Goal: Download file/media

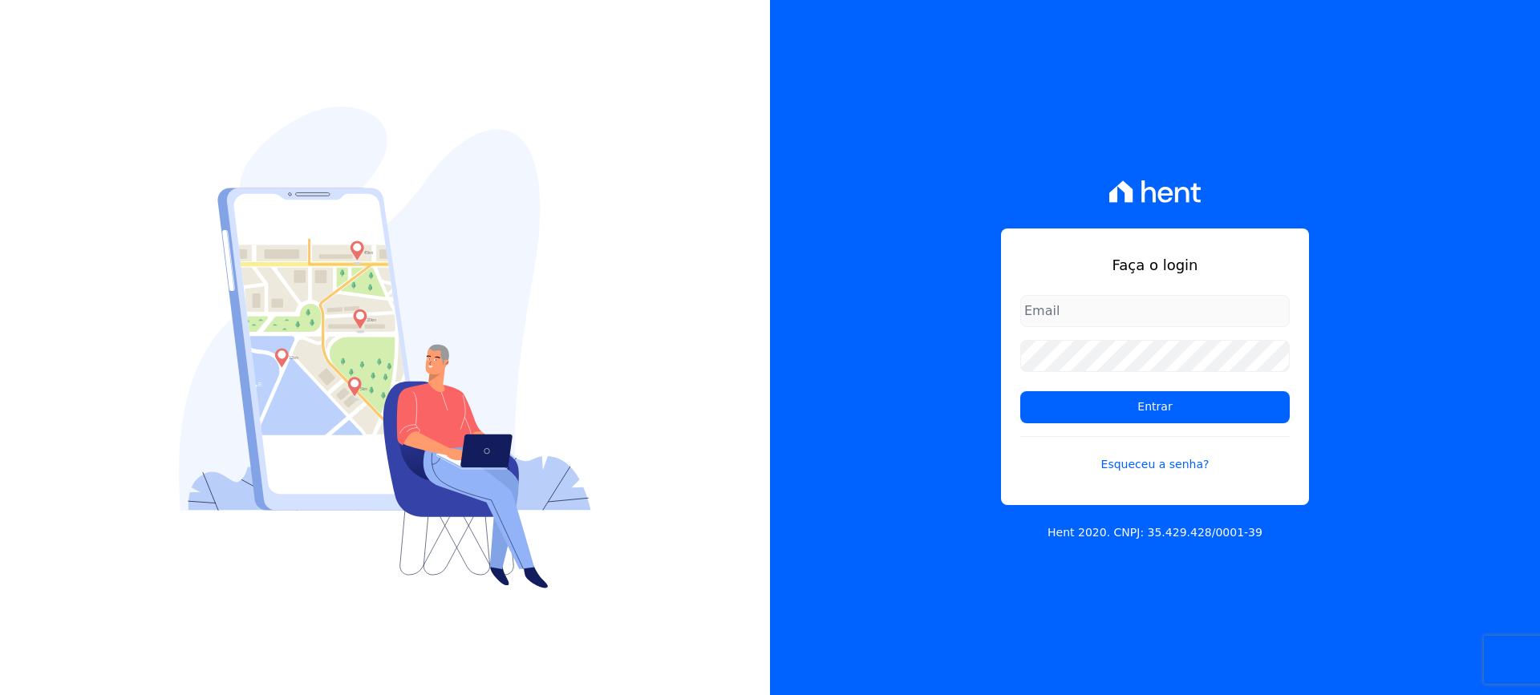
click at [1080, 311] on input "email" at bounding box center [1154, 311] width 269 height 32
click at [1201, 314] on input "[EMAIL_ADDRESS][DOMAIN_NAME]" at bounding box center [1154, 311] width 269 height 32
type input "[EMAIL_ADDRESS][DOMAIN_NAME]"
click at [1020, 391] on input "Entrar" at bounding box center [1154, 407] width 269 height 32
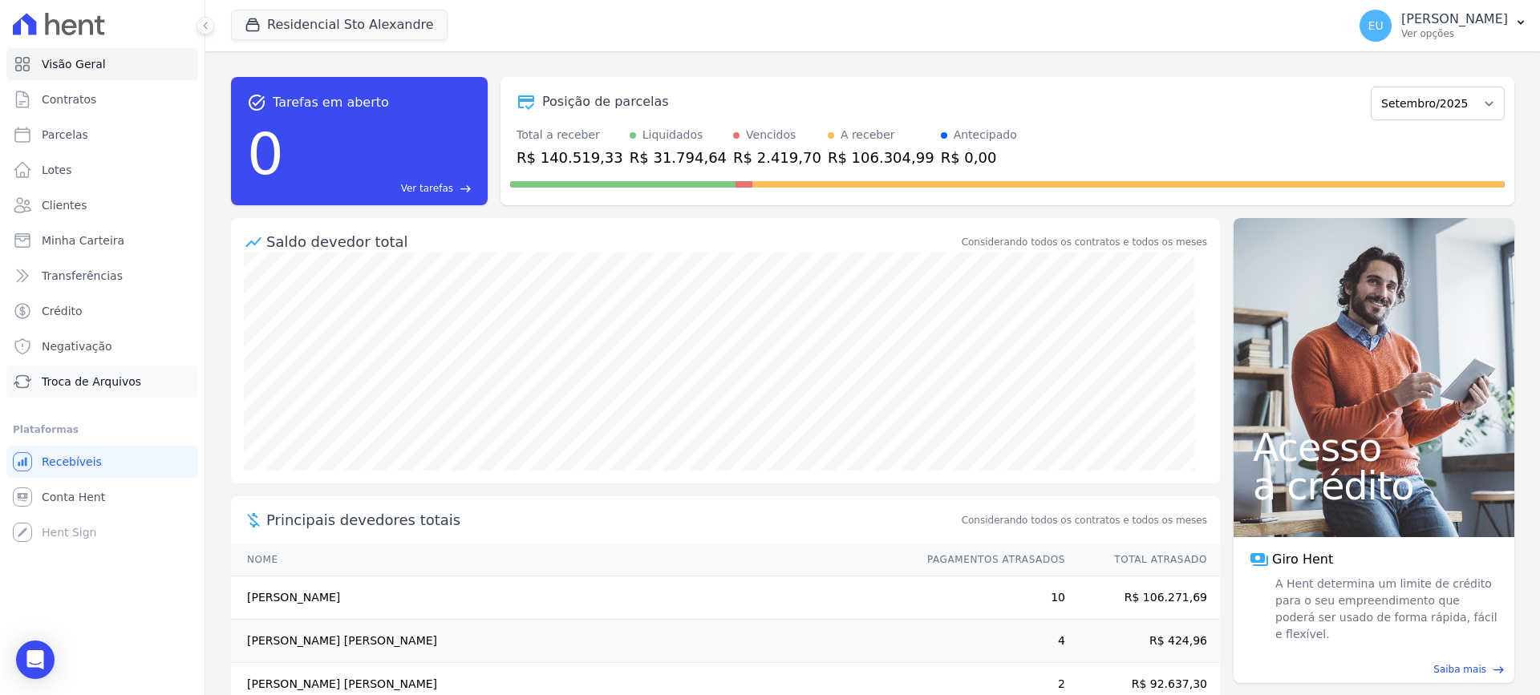
click at [112, 378] on span "Troca de Arquivos" at bounding box center [91, 382] width 99 height 16
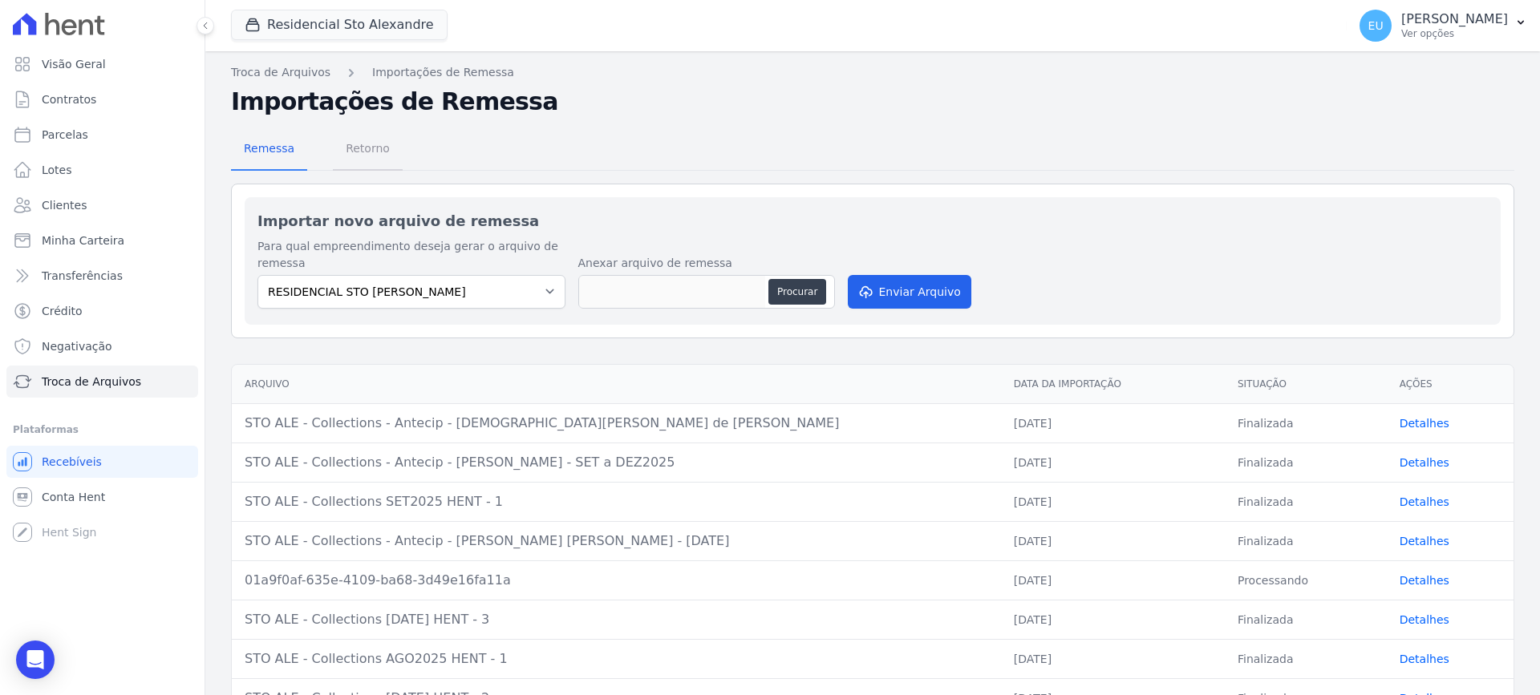
click at [353, 149] on span "Retorno" at bounding box center [367, 148] width 63 height 32
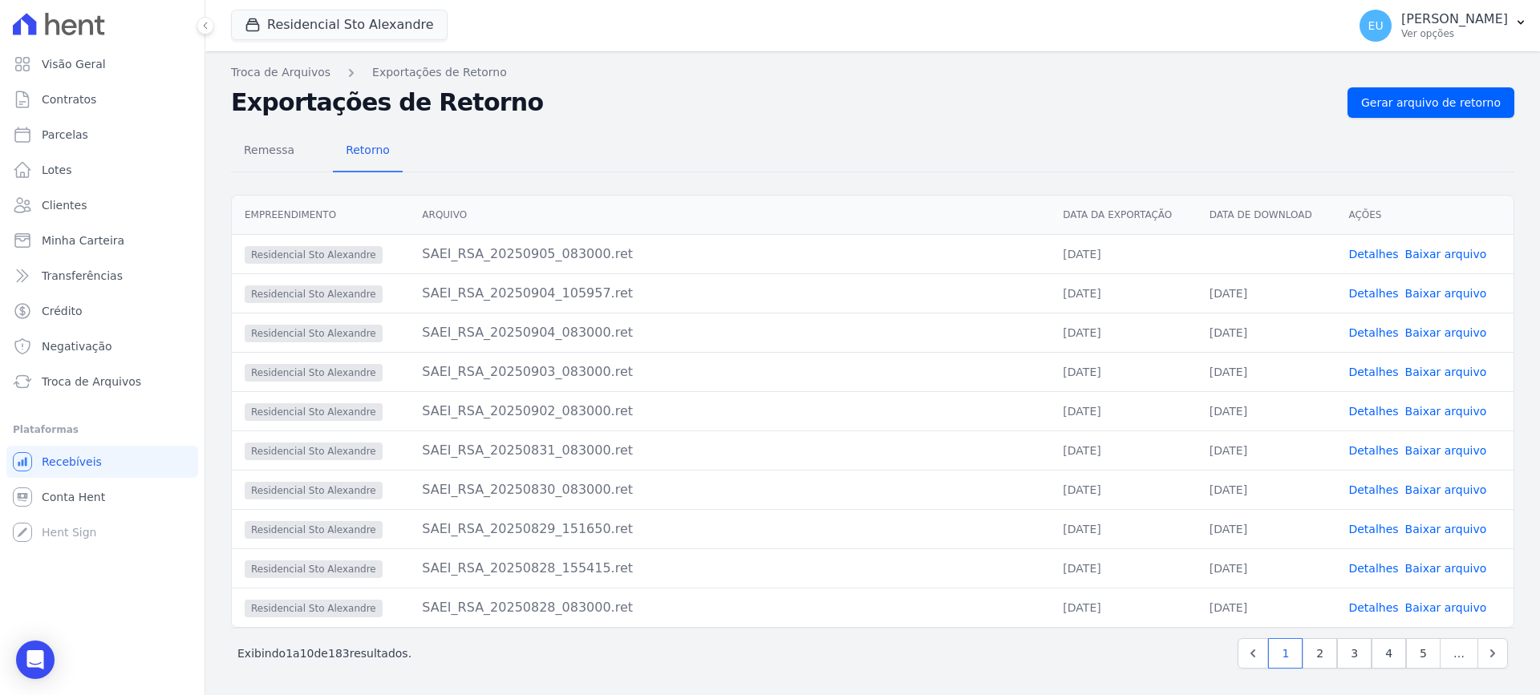
click at [1363, 253] on link "Detalhes" at bounding box center [1373, 254] width 50 height 13
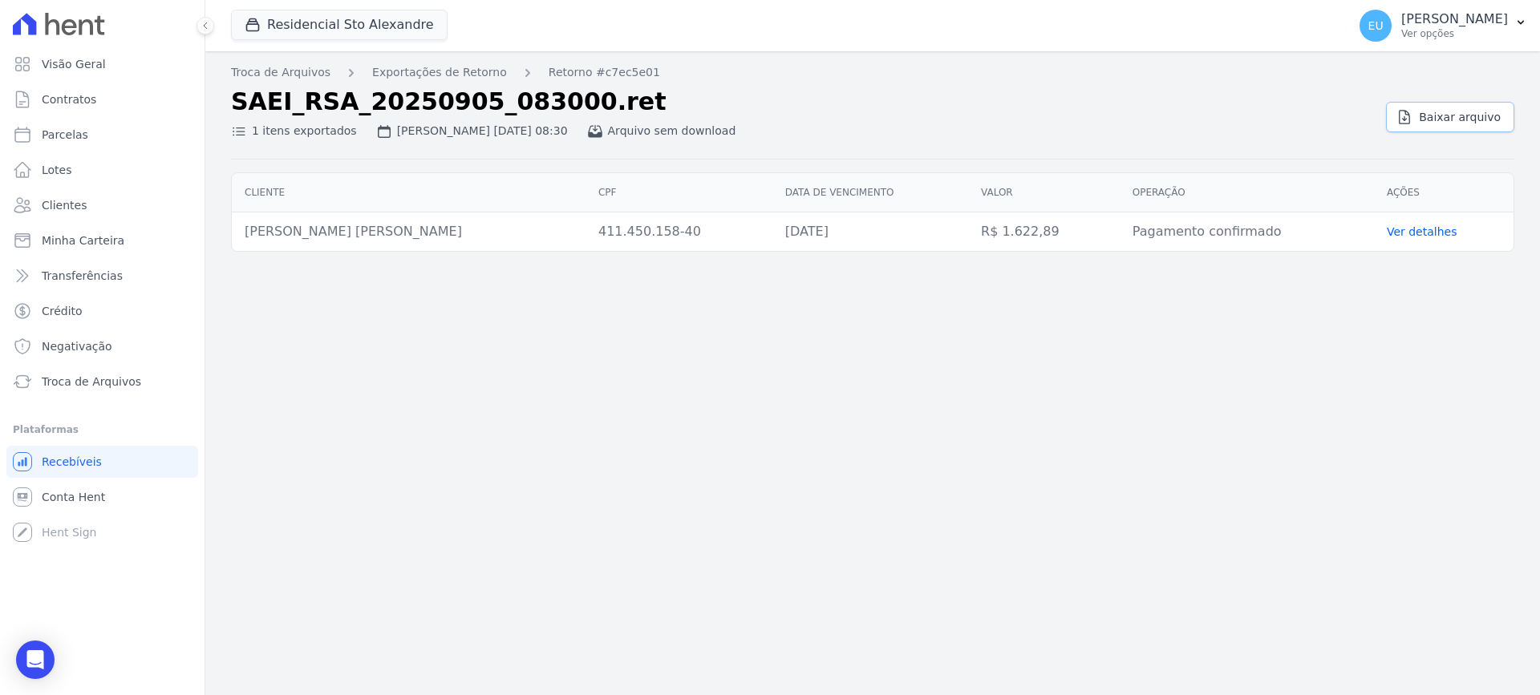
click at [1453, 115] on span "Baixar arquivo" at bounding box center [1460, 117] width 82 height 16
click at [256, 73] on link "Troca de Arquivos" at bounding box center [280, 72] width 99 height 17
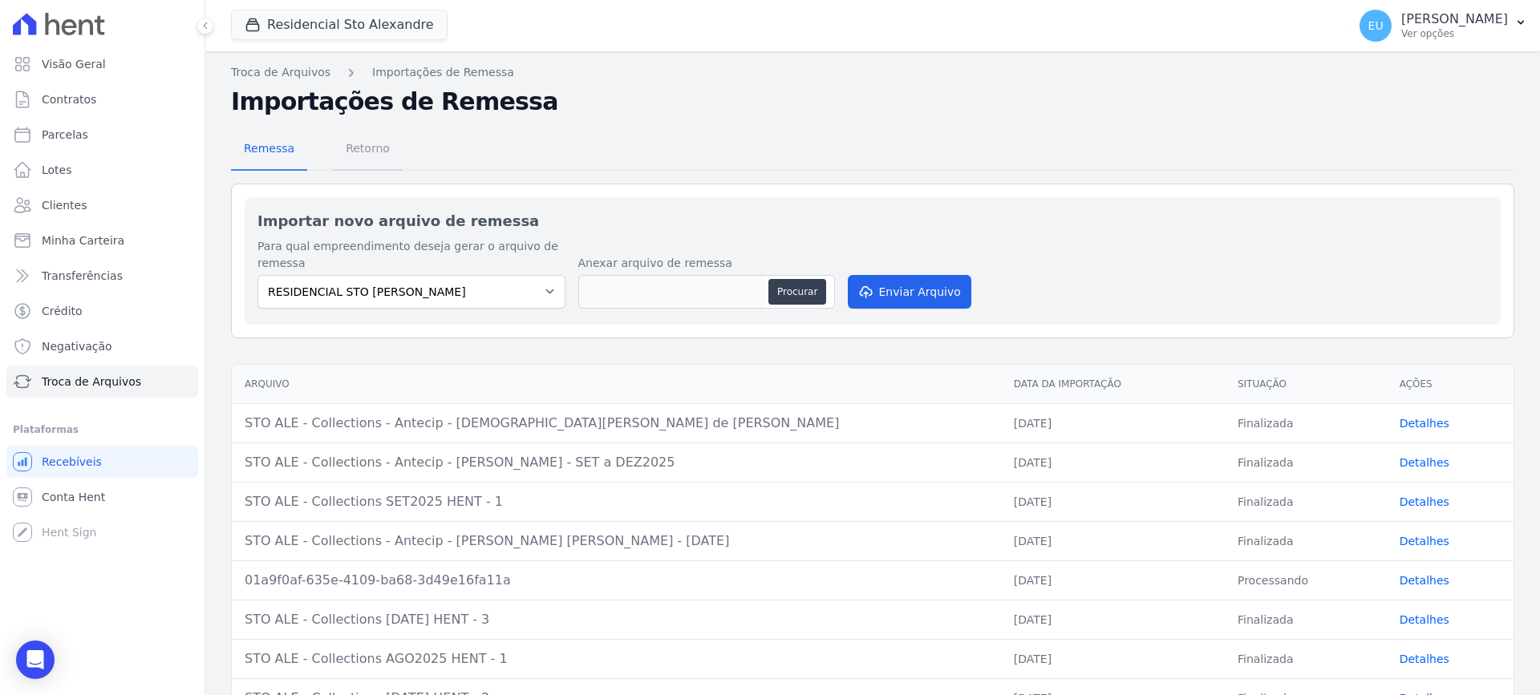
click at [355, 147] on span "Retorno" at bounding box center [367, 148] width 63 height 32
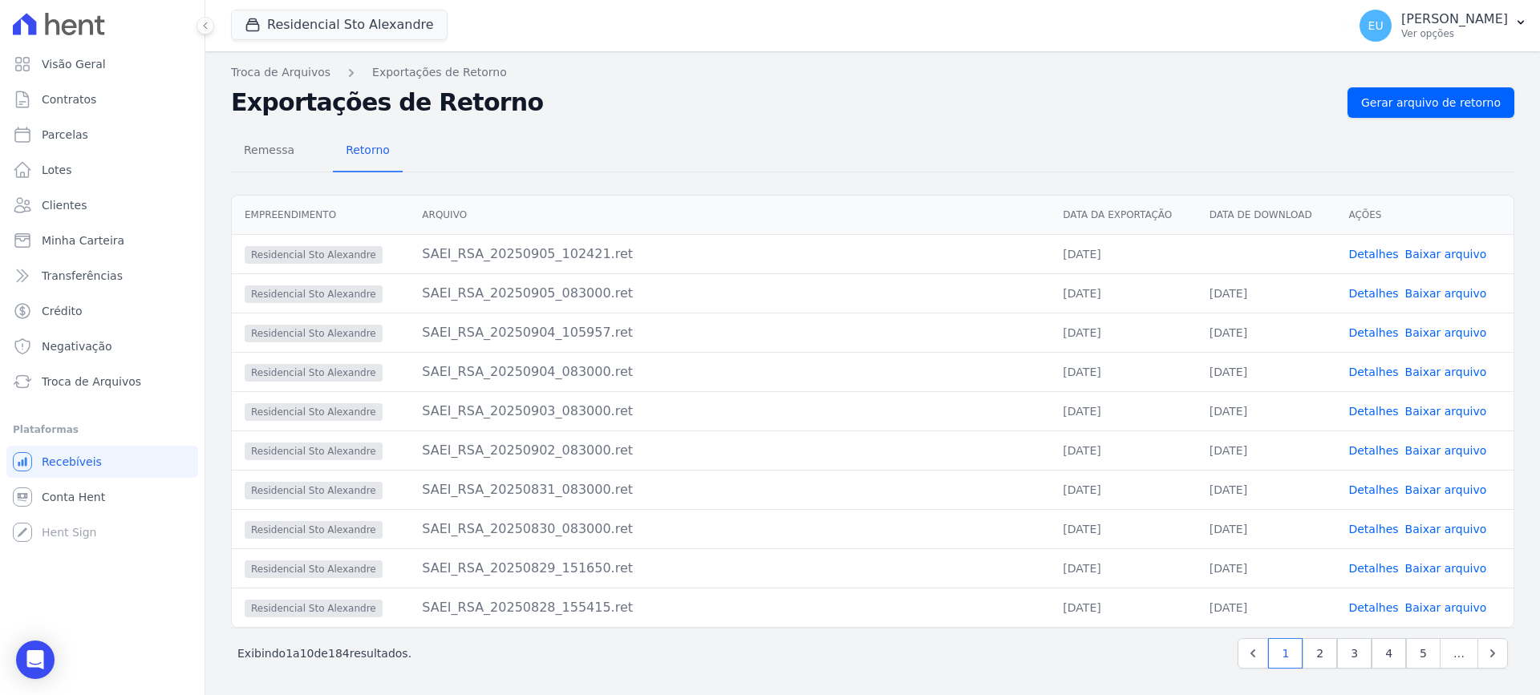
click at [1414, 252] on link "Baixar arquivo" at bounding box center [1446, 254] width 82 height 13
click at [1411, 99] on span "Gerar arquivo de retorno" at bounding box center [1431, 103] width 140 height 16
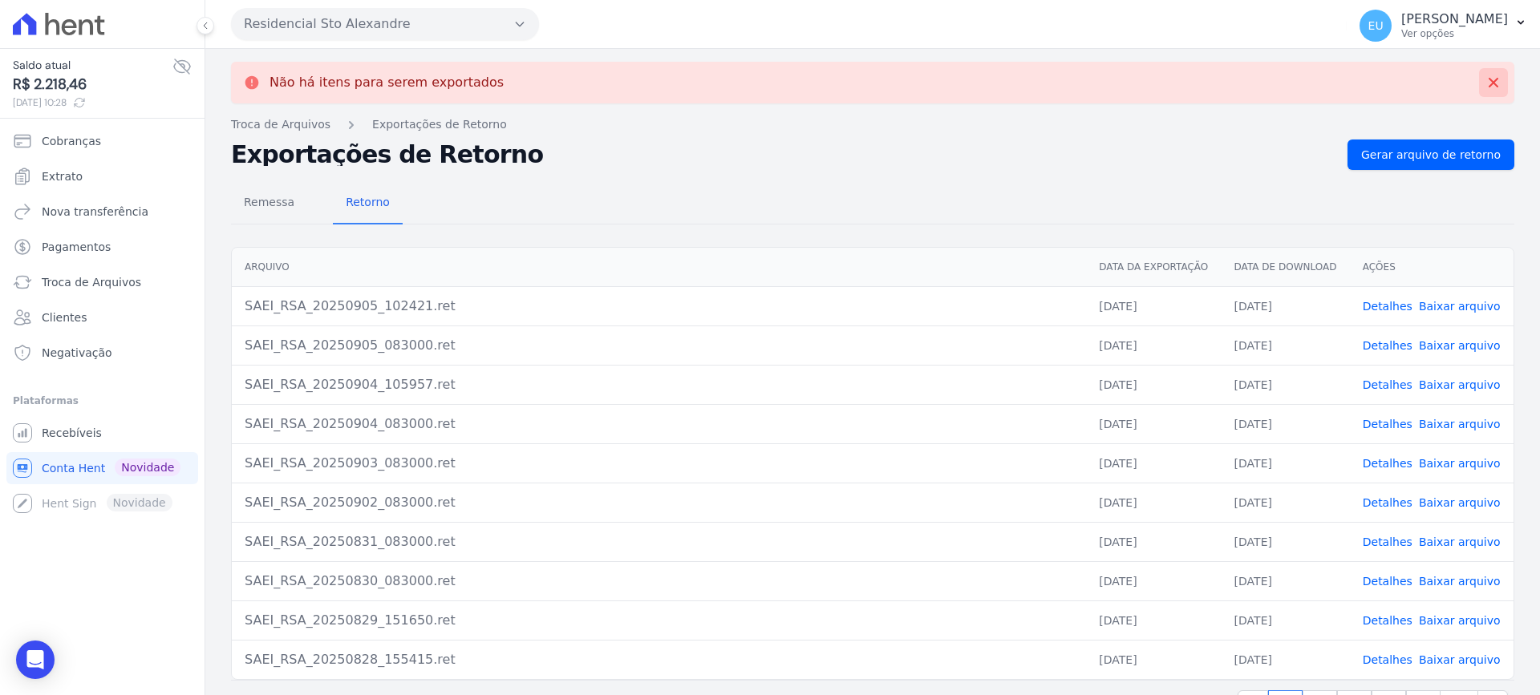
click at [1479, 79] on button at bounding box center [1493, 82] width 29 height 29
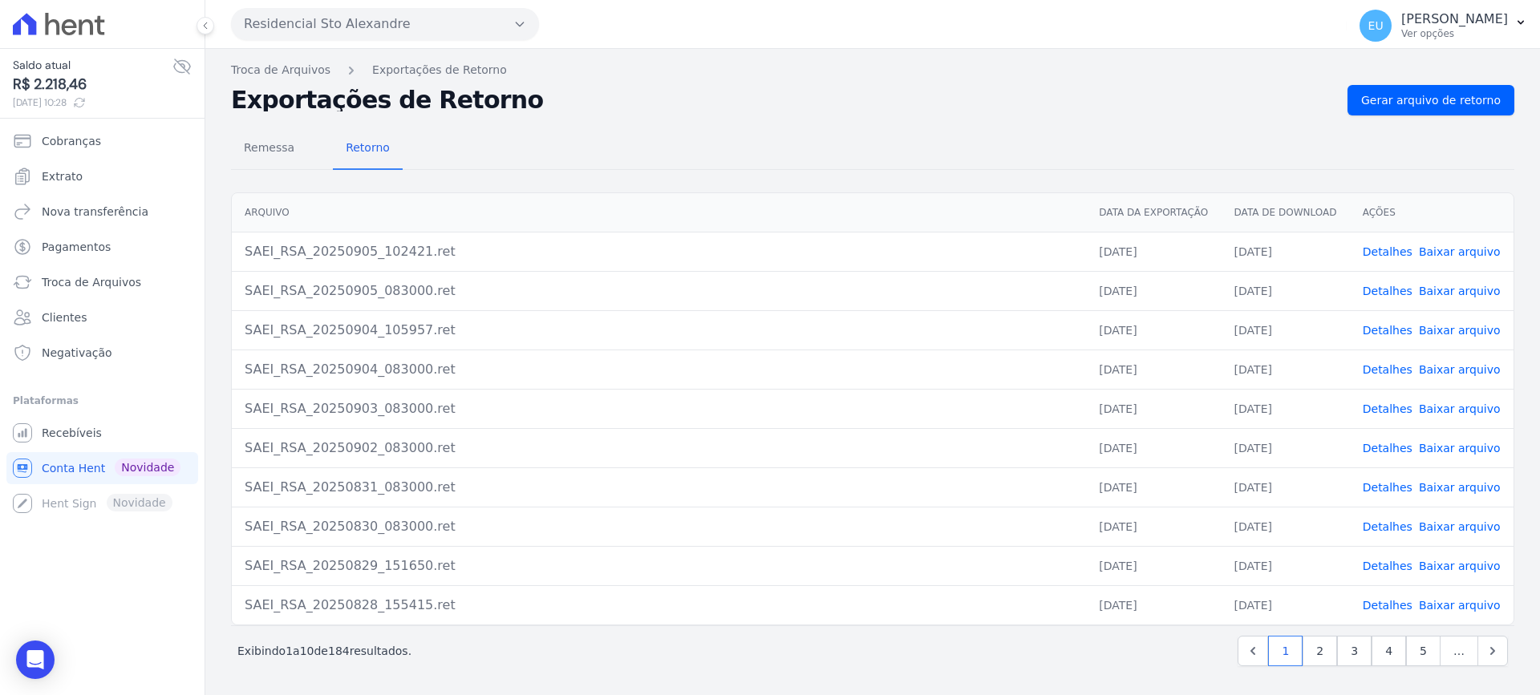
click at [1391, 291] on link "Detalhes" at bounding box center [1387, 291] width 50 height 13
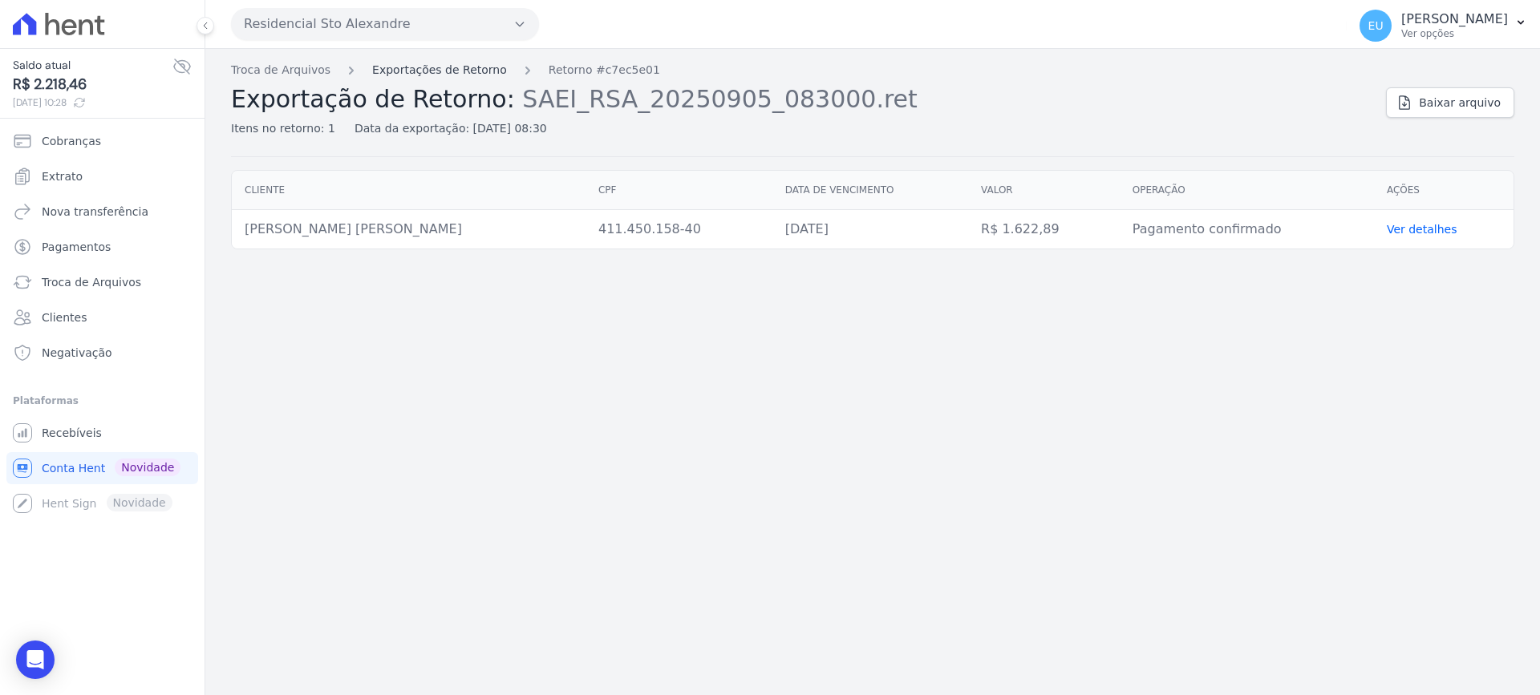
click at [404, 69] on link "Exportações de Retorno" at bounding box center [439, 70] width 135 height 17
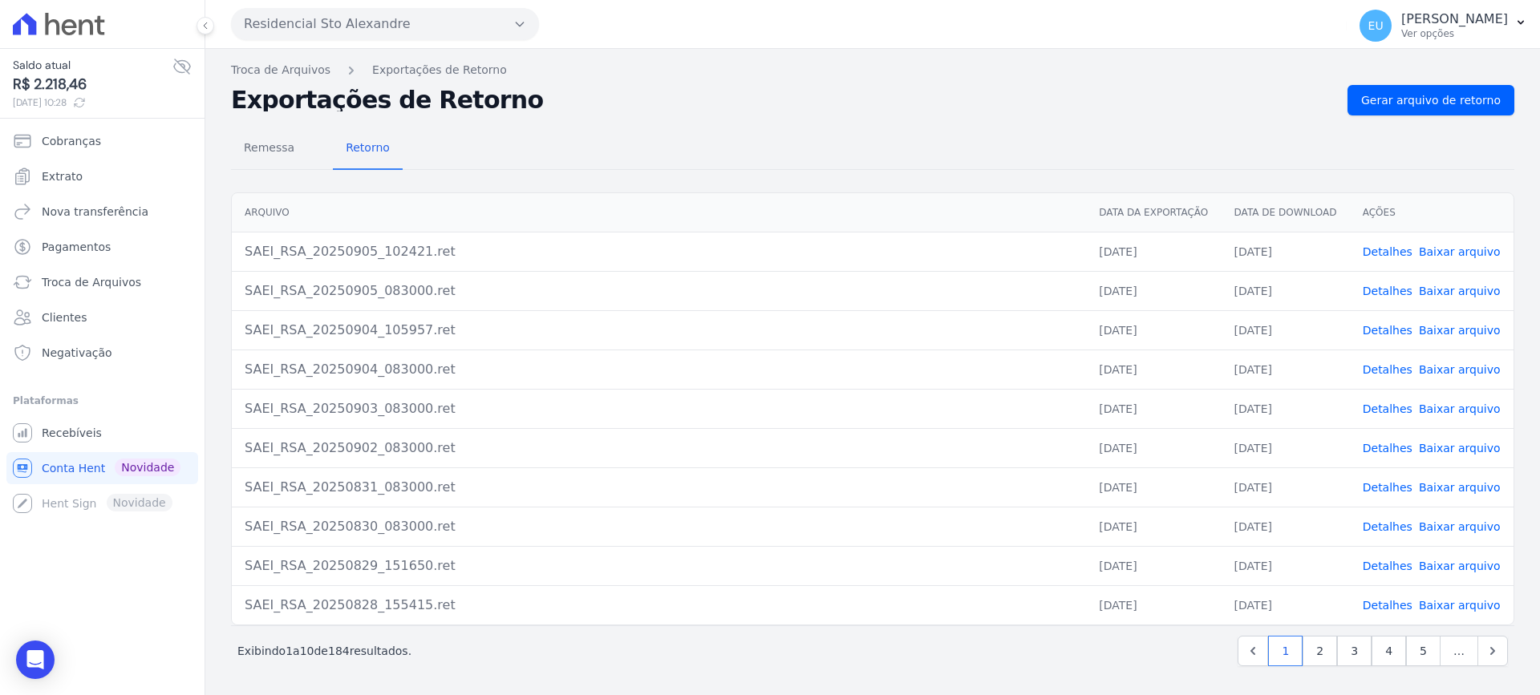
click at [1392, 250] on link "Detalhes" at bounding box center [1387, 251] width 50 height 13
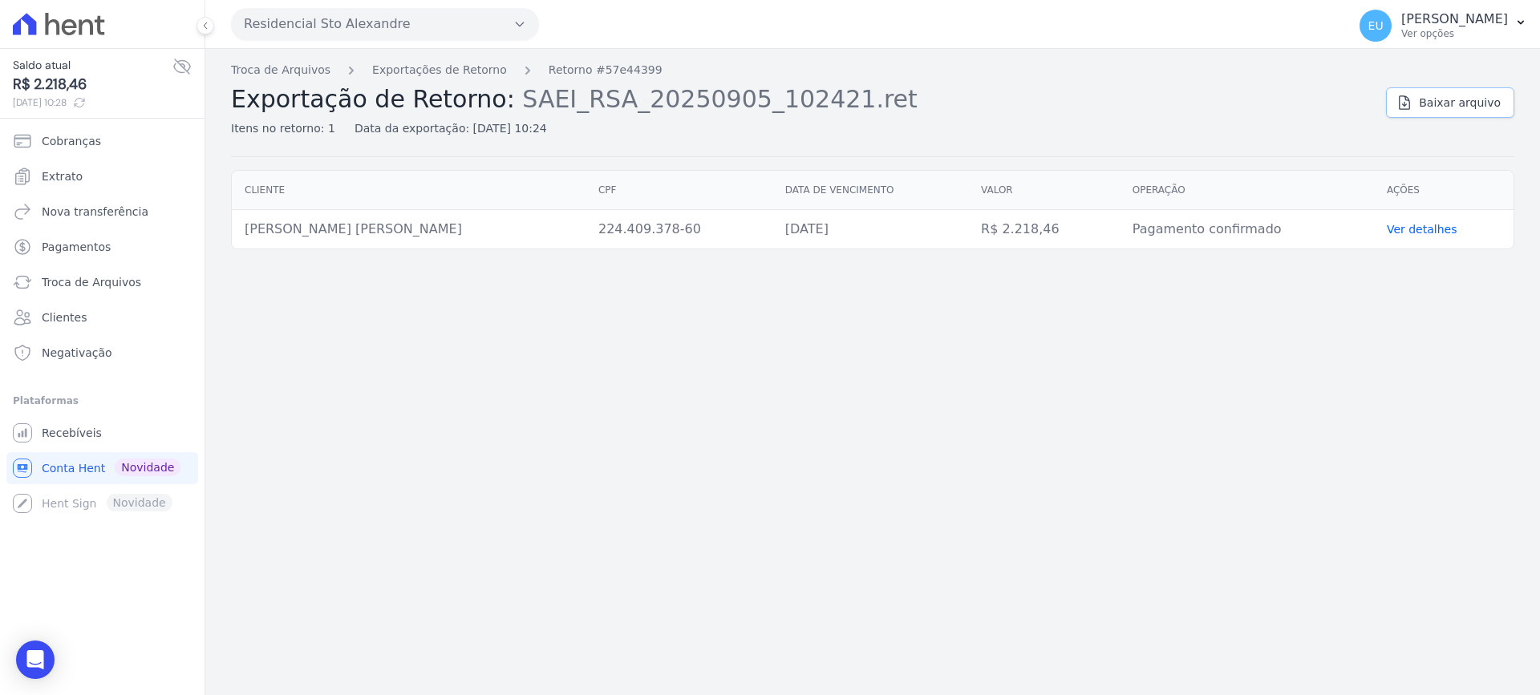
click at [1450, 101] on span "Baixar arquivo" at bounding box center [1460, 103] width 82 height 16
click at [409, 68] on link "Exportações de Retorno" at bounding box center [439, 70] width 135 height 17
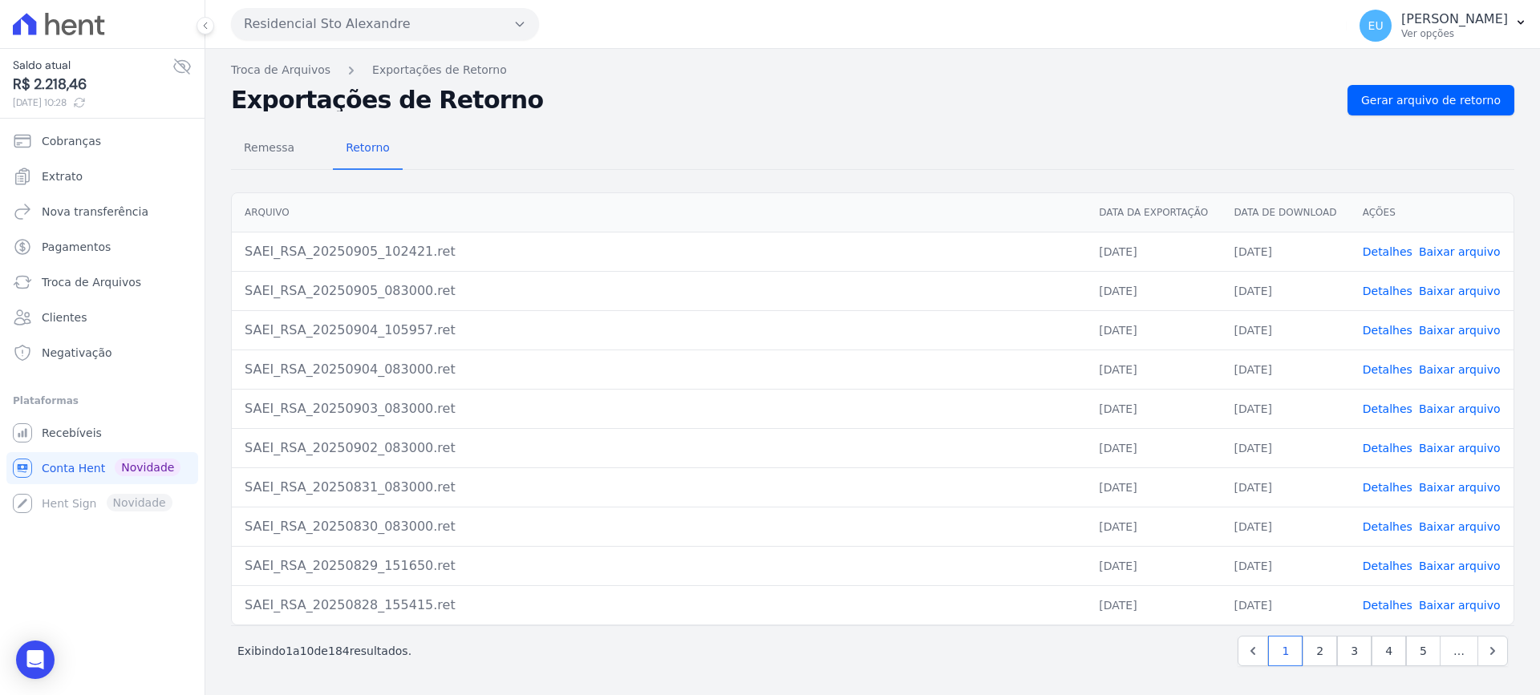
click at [1390, 251] on link "Detalhes" at bounding box center [1387, 251] width 50 height 13
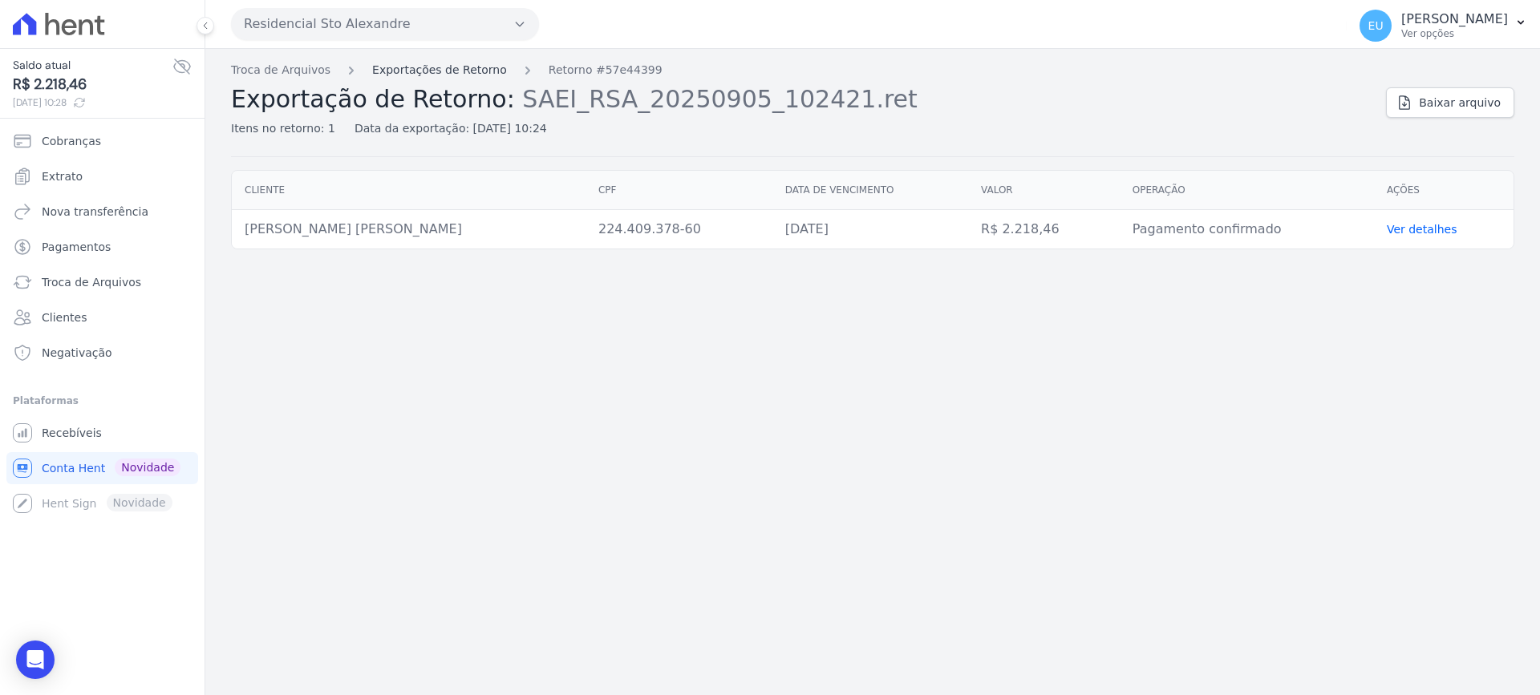
click at [452, 65] on link "Exportações de Retorno" at bounding box center [439, 70] width 135 height 17
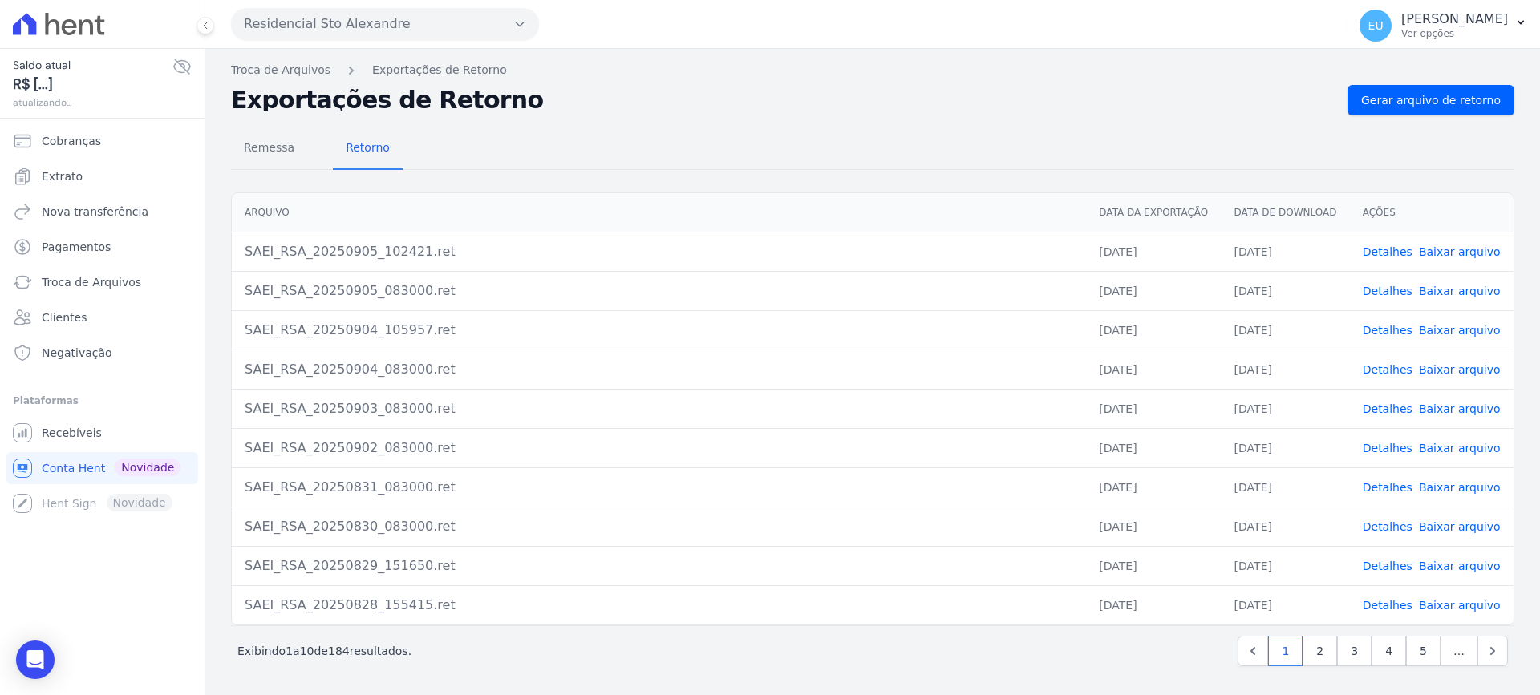
click at [1386, 289] on link "Detalhes" at bounding box center [1387, 291] width 50 height 13
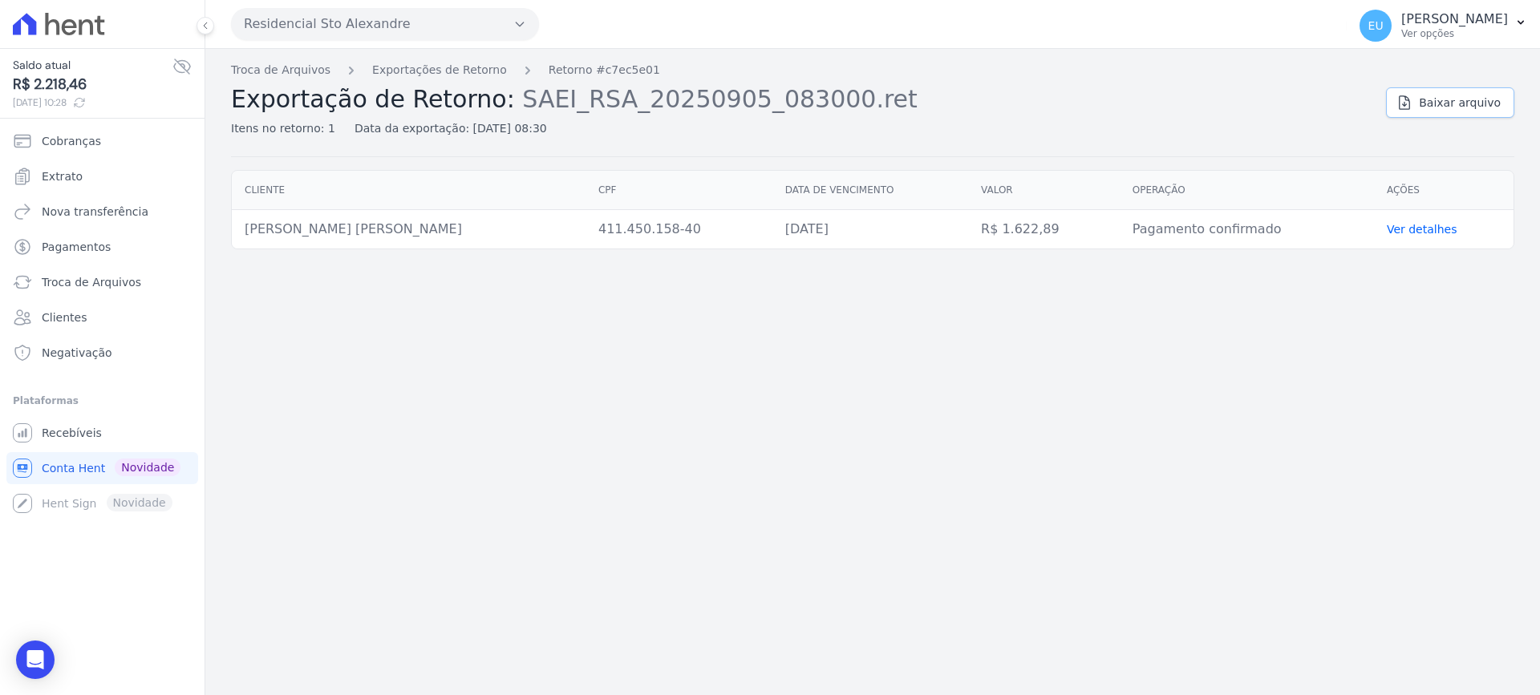
click at [1445, 95] on span "Baixar arquivo" at bounding box center [1460, 103] width 82 height 16
